Goal: Task Accomplishment & Management: Manage account settings

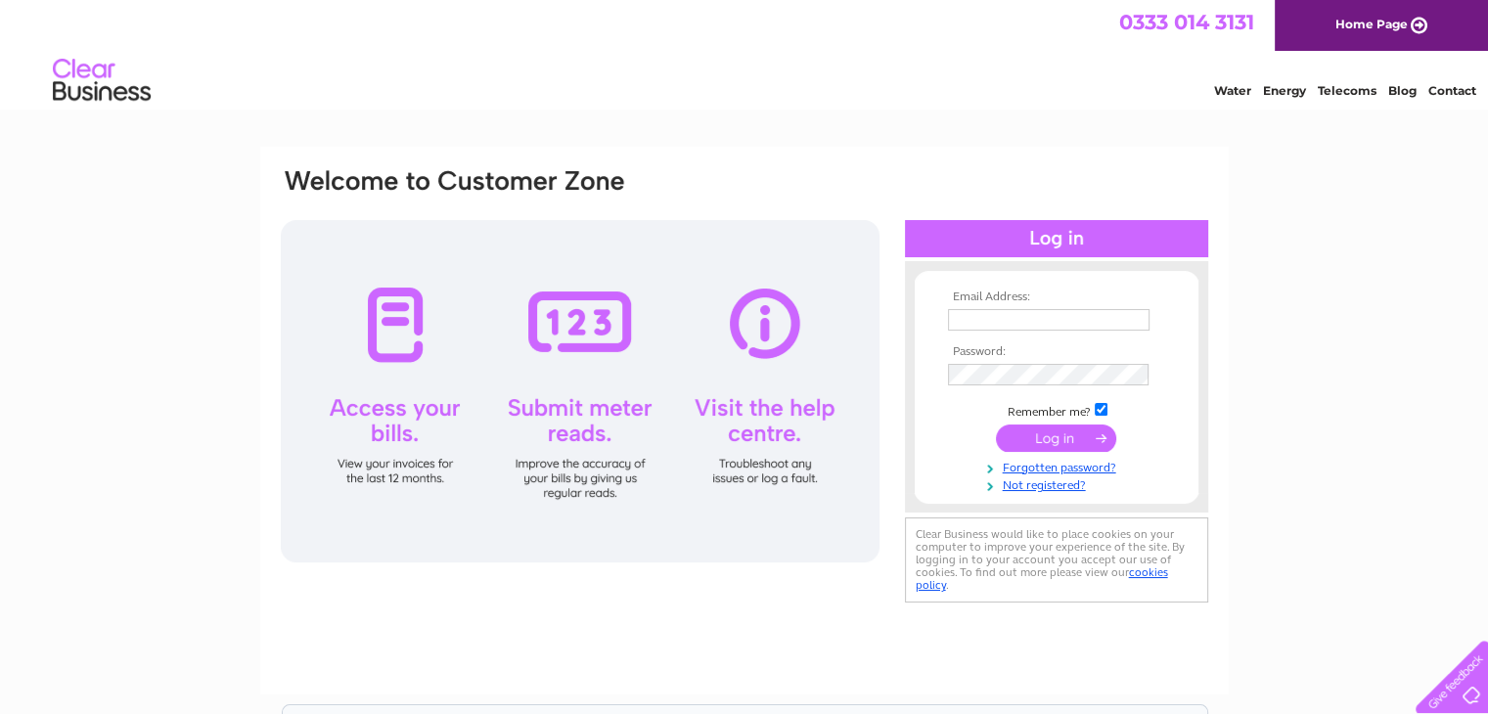
click at [1032, 313] on input "text" at bounding box center [1049, 320] width 202 height 22
type input "[EMAIL_ADDRESS][DOMAIN_NAME]"
click at [1073, 456] on tbody "Email Address: [EMAIL_ADDRESS][DOMAIN_NAME] Password: Remember me?" at bounding box center [1056, 393] width 227 height 205
click at [1080, 450] on input "submit" at bounding box center [1056, 438] width 120 height 27
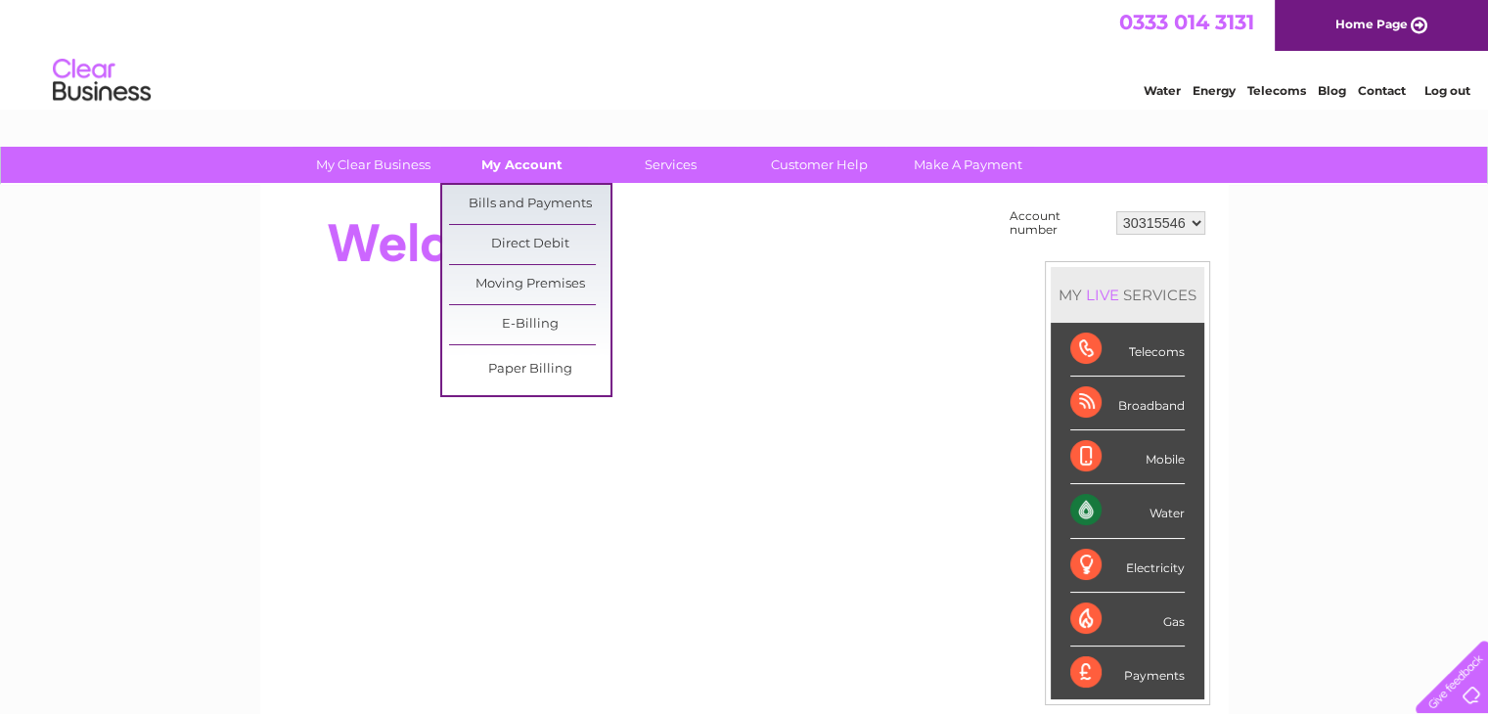
click at [518, 165] on link "My Account" at bounding box center [521, 165] width 161 height 36
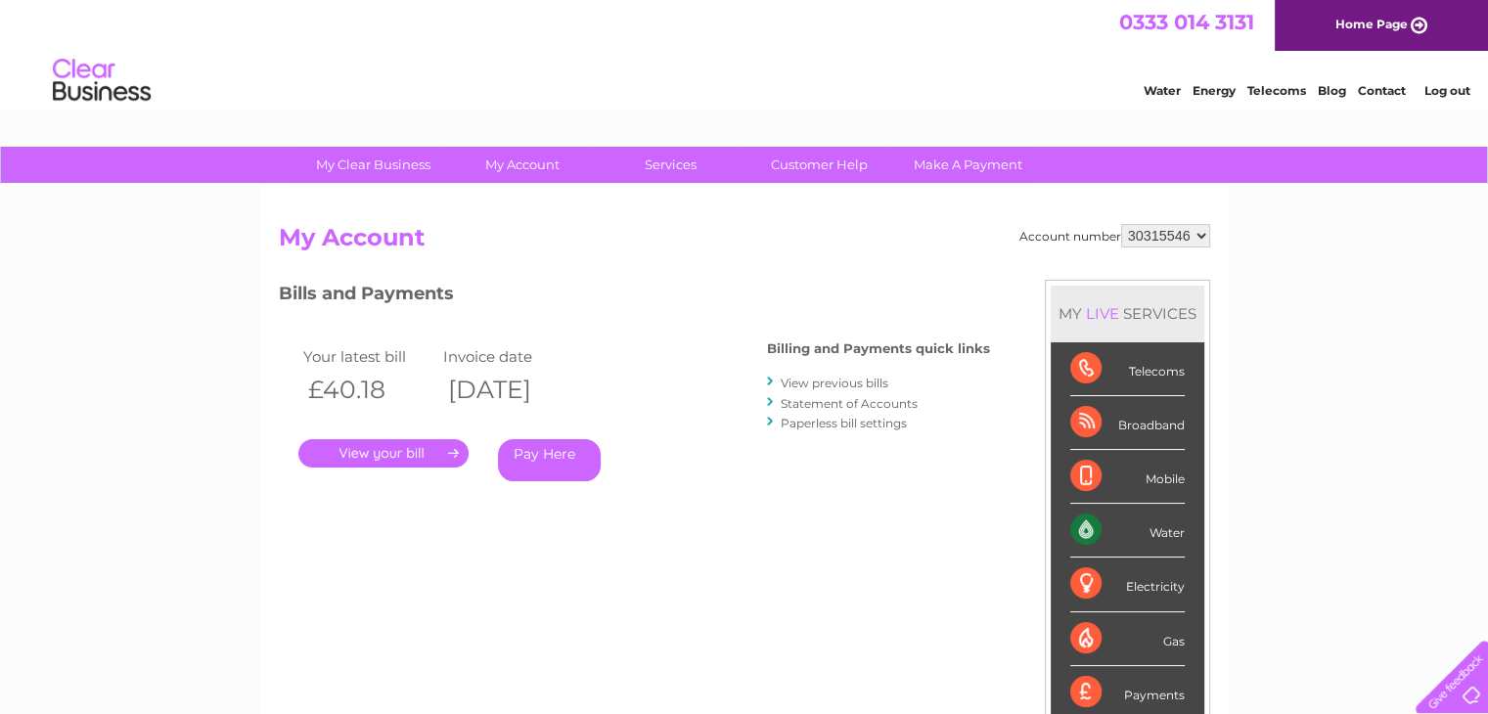
click at [418, 455] on link "." at bounding box center [383, 453] width 170 height 28
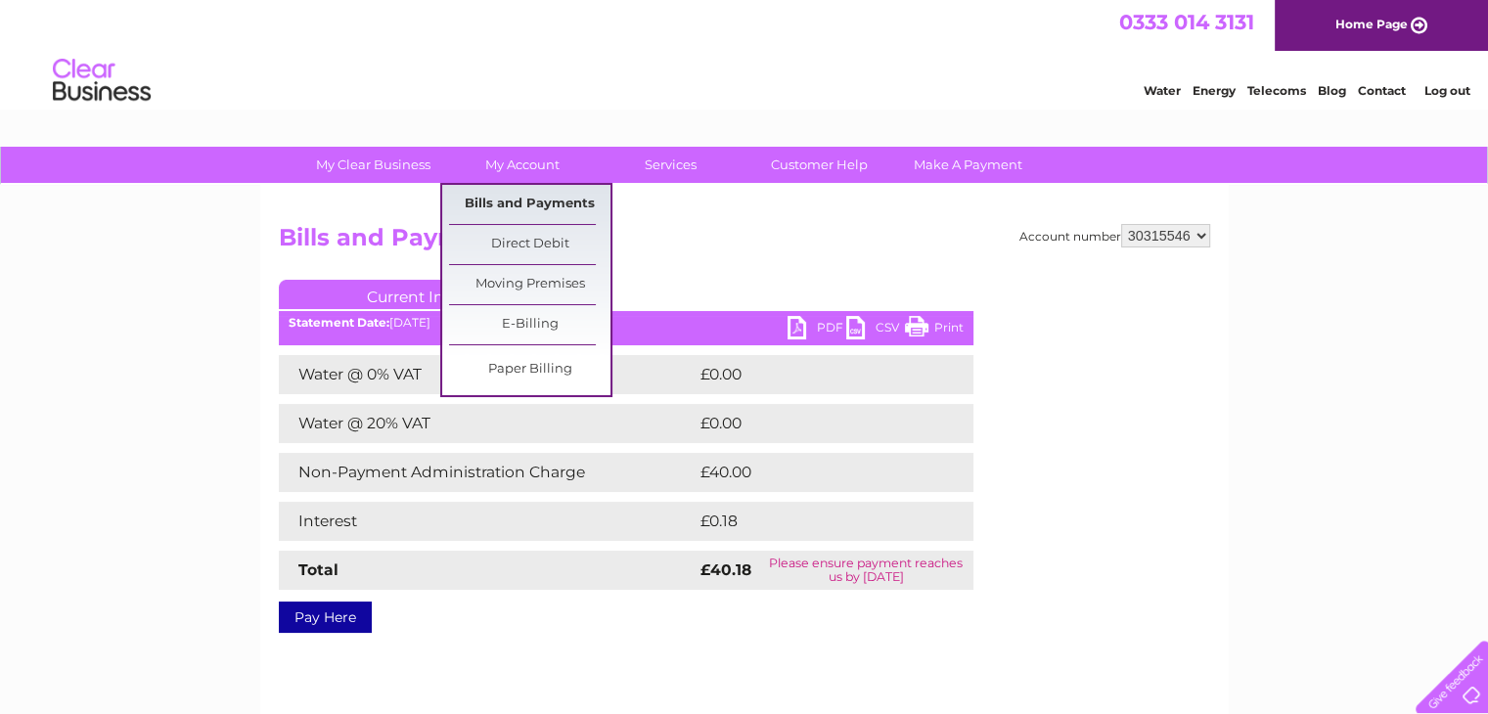
click at [508, 206] on link "Bills and Payments" at bounding box center [529, 204] width 161 height 39
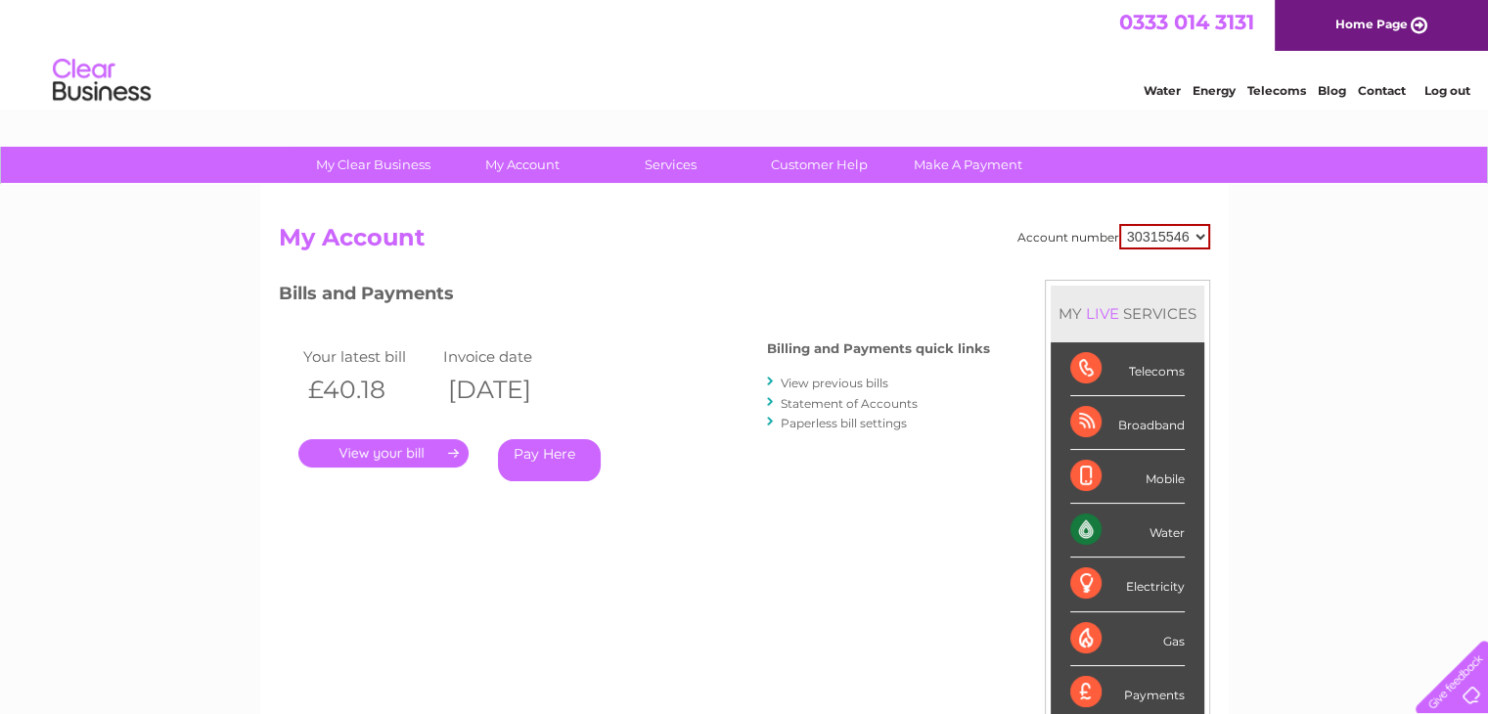
click at [843, 402] on link "Statement of Accounts" at bounding box center [849, 403] width 137 height 15
